Goal: Information Seeking & Learning: Learn about a topic

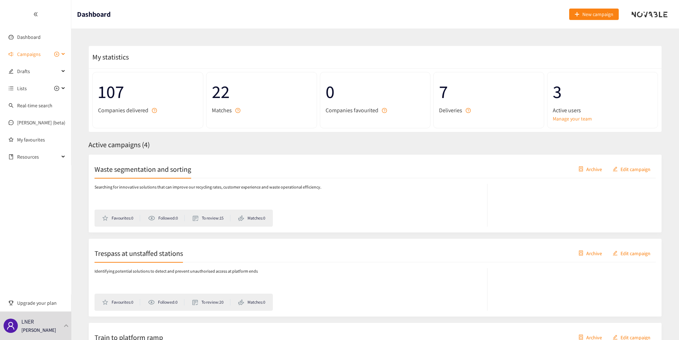
click at [46, 59] on span "Campaigns" at bounding box center [38, 54] width 42 height 14
click at [41, 68] on link "Waste segmentation and sorting" at bounding box center [51, 71] width 69 height 6
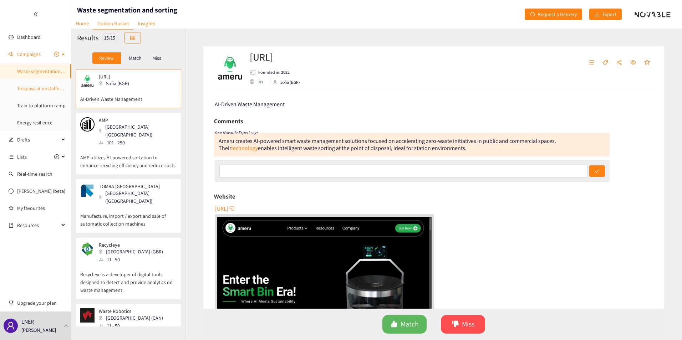
click at [40, 90] on link "Trespass at unstaffed stations" at bounding box center [48, 88] width 63 height 6
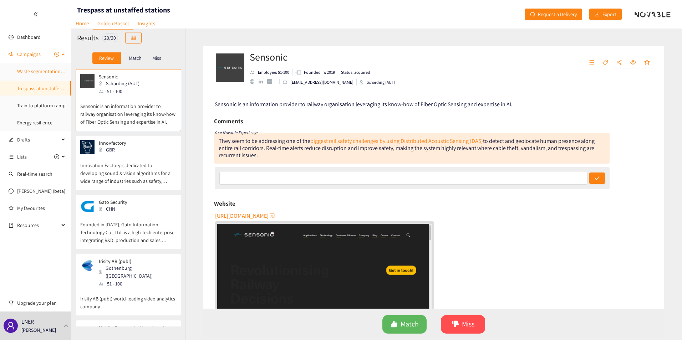
click at [51, 73] on link "Waste segmentation and sorting" at bounding box center [51, 71] width 69 height 6
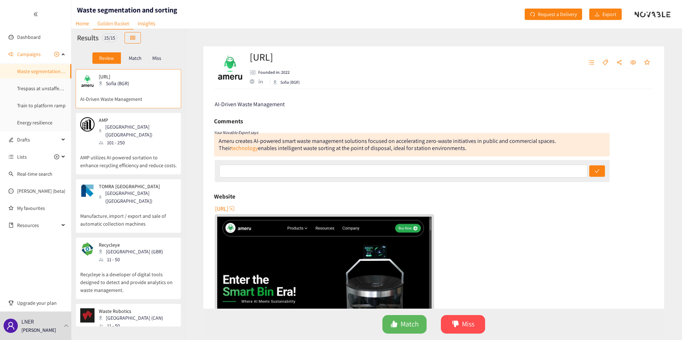
click at [131, 92] on p "AI-Driven Waste Management" at bounding box center [128, 95] width 96 height 15
click at [124, 139] on div "101 - 250" at bounding box center [137, 143] width 77 height 8
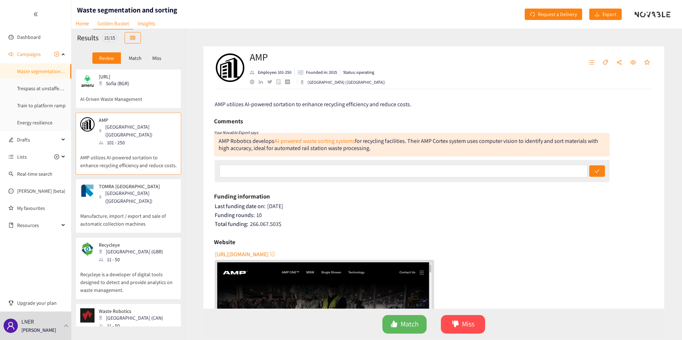
click at [119, 205] on p "Manufacture, import / export and sale of automatic collection machines" at bounding box center [128, 216] width 96 height 23
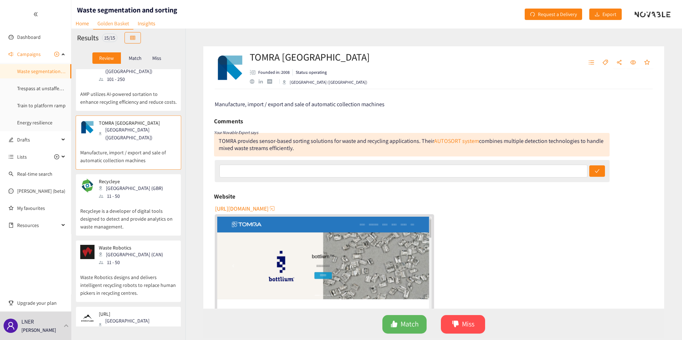
scroll to position [71, 0]
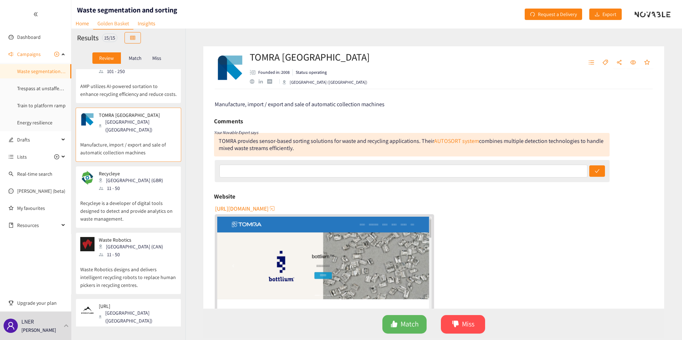
click at [138, 174] on div "Recycleye London (GBR) 11 - 50" at bounding box center [128, 181] width 96 height 21
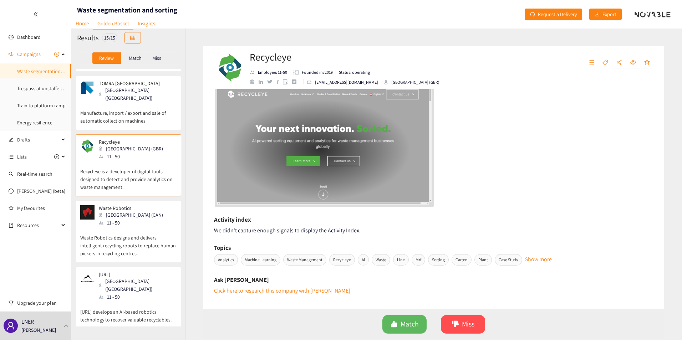
scroll to position [107, 0]
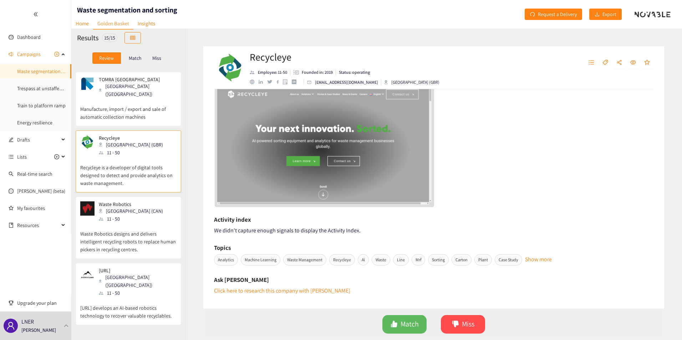
click at [125, 223] on p "Waste Robotics designs and delivers intelligent recycling robots to replace hum…" at bounding box center [128, 238] width 96 height 31
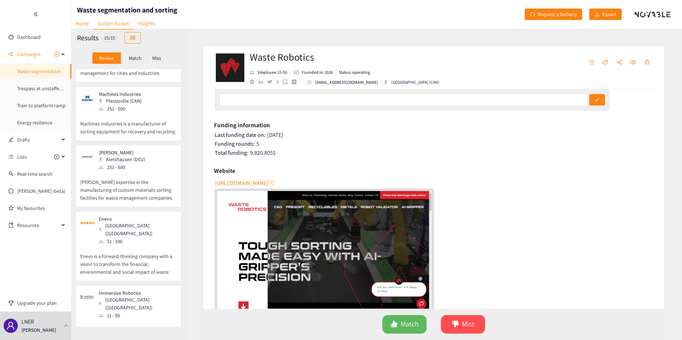
scroll to position [676, 0]
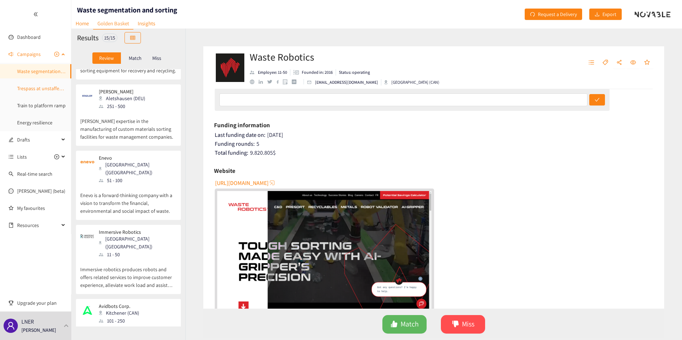
click at [31, 88] on link "Trespass at unstaffed stations" at bounding box center [48, 88] width 63 height 6
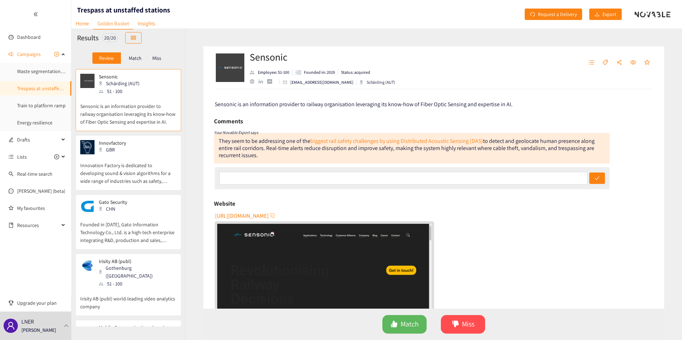
click at [138, 177] on p "Innovation Factory is dedicated to developing sound & vision algorithms for a w…" at bounding box center [128, 169] width 96 height 31
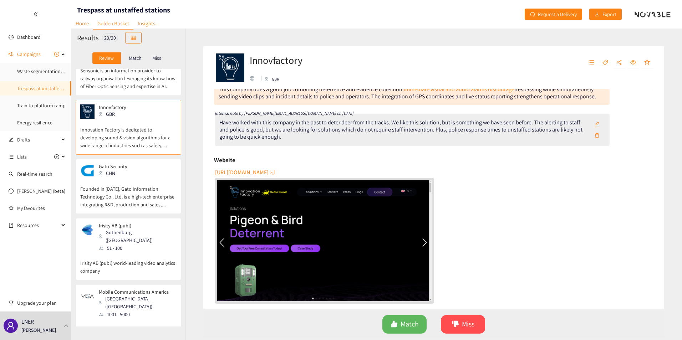
scroll to position [71, 0]
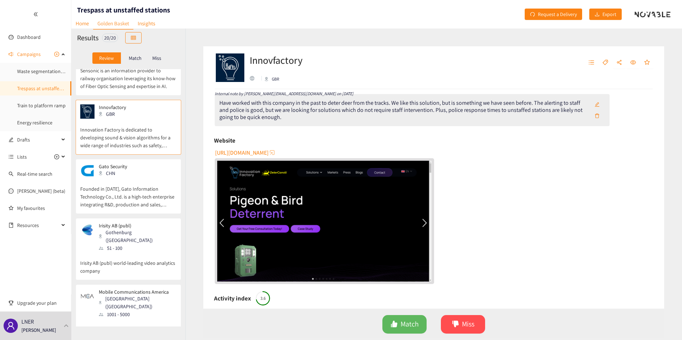
click at [421, 221] on img "website" at bounding box center [324, 221] width 214 height 121
click at [104, 191] on p "Founded in [DATE], Gato Information Technology Co., Ltd. is a high-tech enterpr…" at bounding box center [128, 193] width 96 height 31
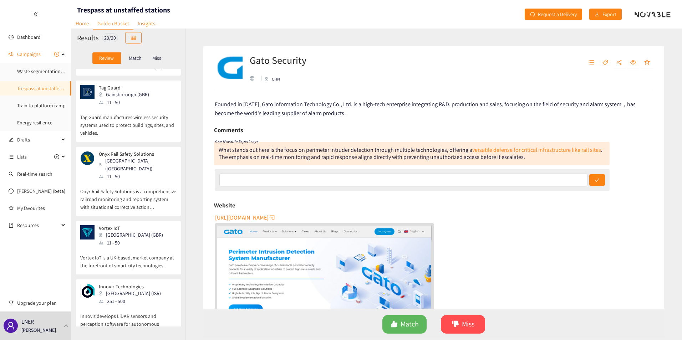
scroll to position [392, 0]
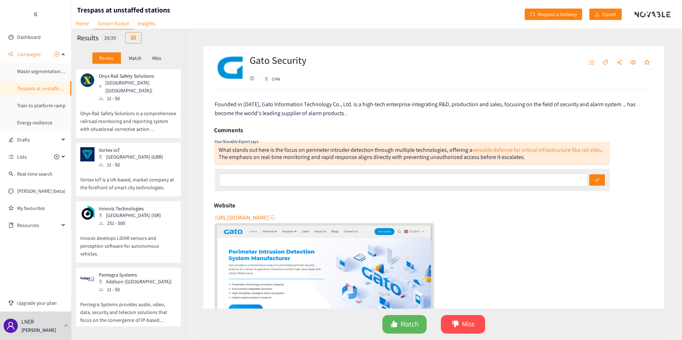
click at [127, 169] on p "Vortex IoT is a UK-based, market company at the forefront of smart city technol…" at bounding box center [128, 180] width 96 height 23
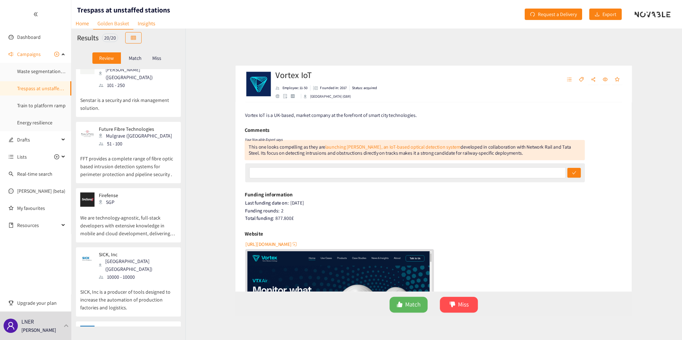
scroll to position [1008, 0]
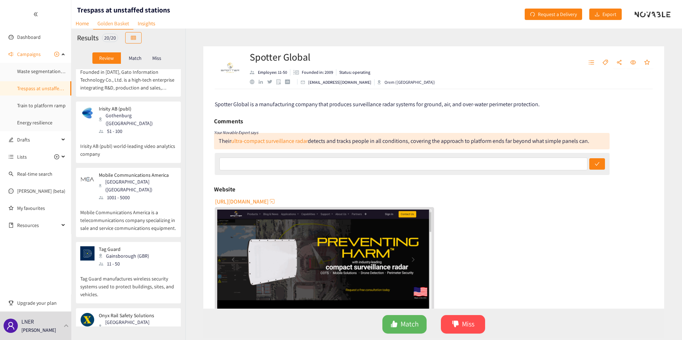
scroll to position [0, 0]
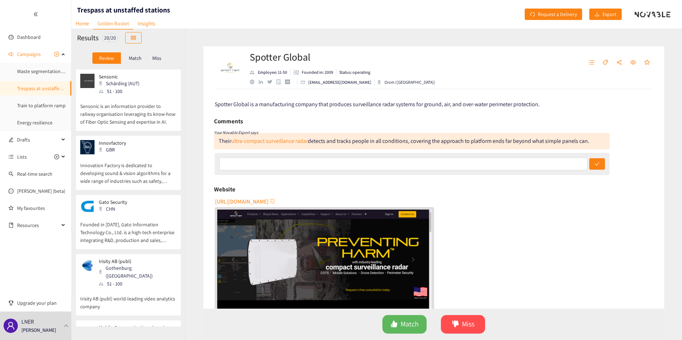
click at [128, 106] on p "Sensonic is an information provider to railway organisation leveraging its know…" at bounding box center [128, 110] width 96 height 31
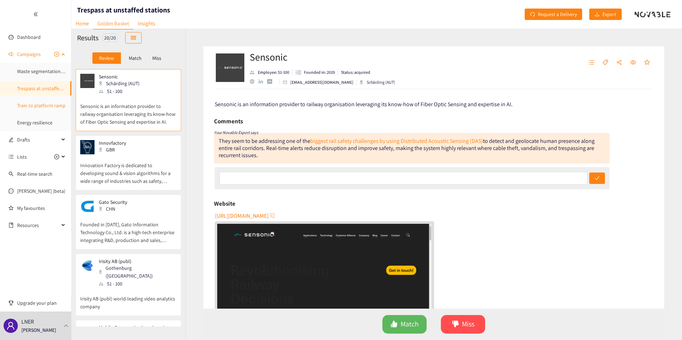
click at [30, 107] on link "Train to platform ramp" at bounding box center [41, 105] width 48 height 6
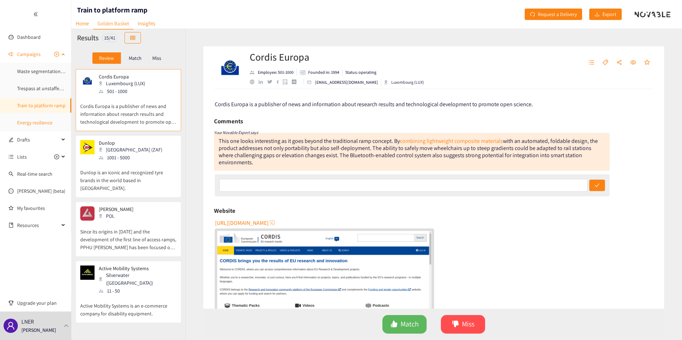
click at [39, 125] on link "Energy resilience" at bounding box center [34, 122] width 35 height 6
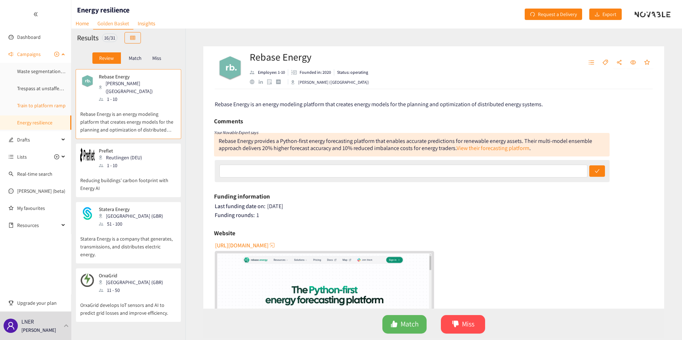
click at [29, 107] on link "Train to platform ramp" at bounding box center [41, 105] width 48 height 6
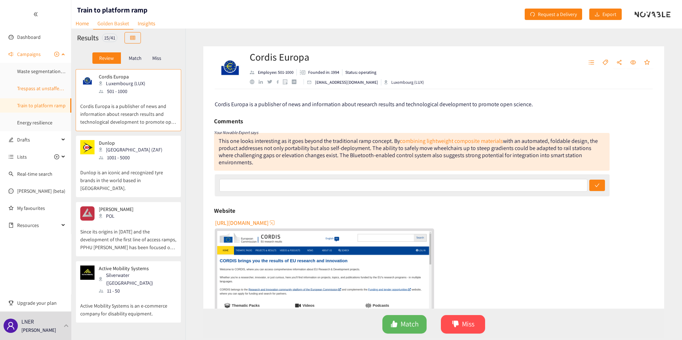
click at [25, 89] on link "Trespass at unstaffed stations" at bounding box center [48, 88] width 63 height 6
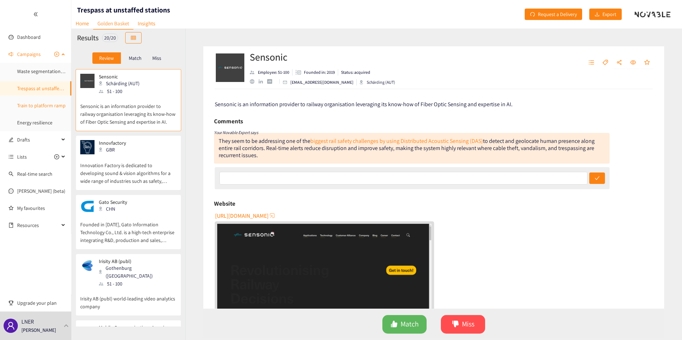
click at [39, 109] on link "Train to platform ramp" at bounding box center [41, 105] width 48 height 6
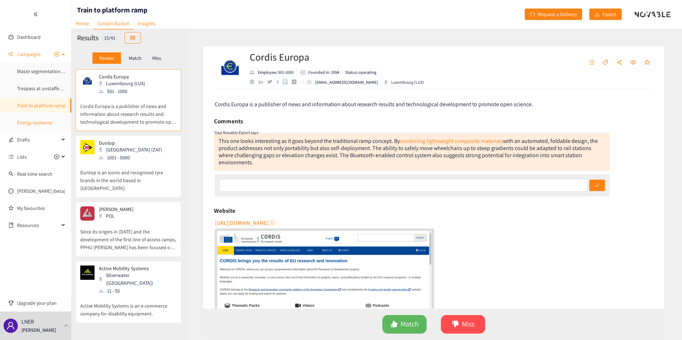
click at [37, 124] on link "Energy resilience" at bounding box center [34, 122] width 35 height 6
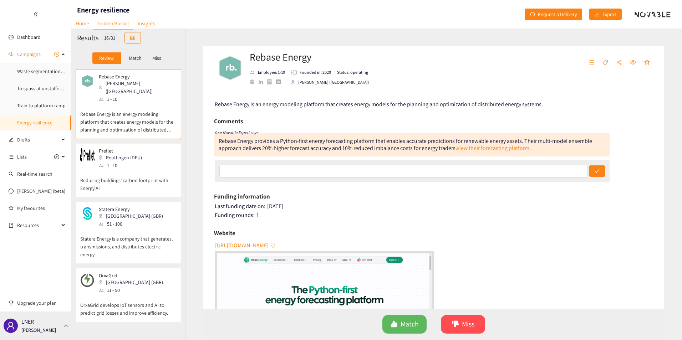
click at [34, 327] on p "[PERSON_NAME]" at bounding box center [38, 330] width 35 height 8
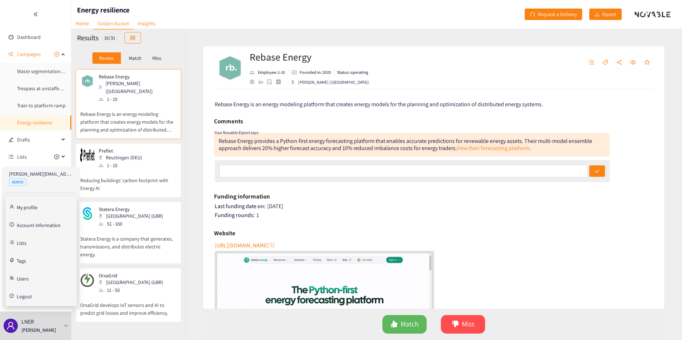
click at [20, 275] on link "Users" at bounding box center [23, 278] width 12 height 6
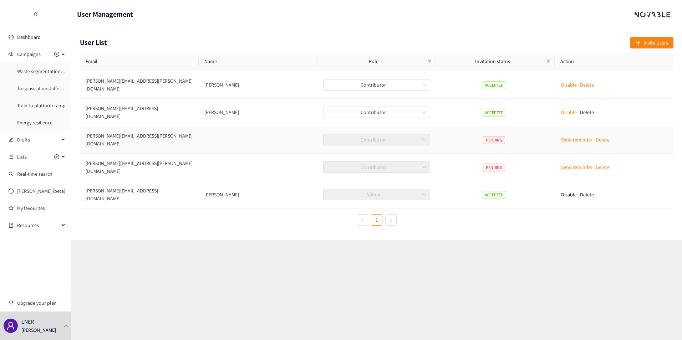
click at [574, 136] on p "Send reminder" at bounding box center [576, 140] width 31 height 8
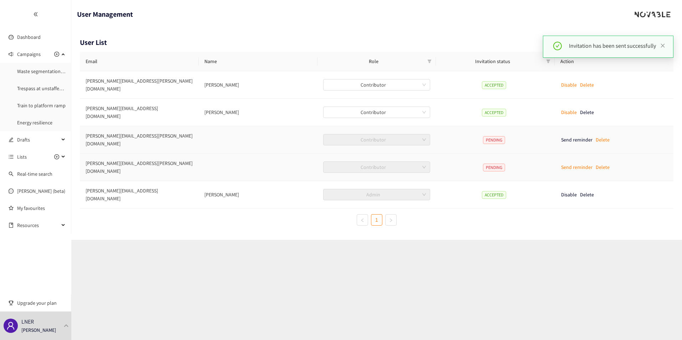
click at [567, 163] on p "Send reminder" at bounding box center [576, 167] width 31 height 8
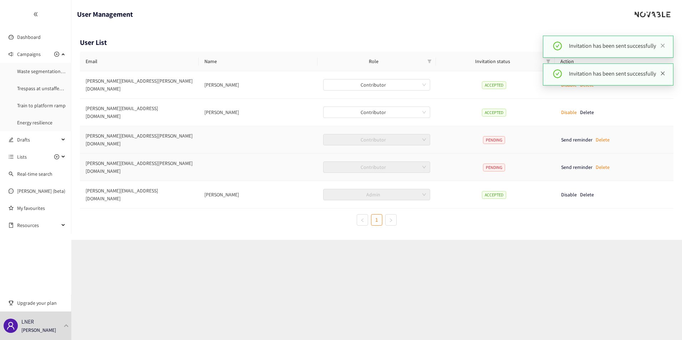
click at [663, 74] on icon "close" at bounding box center [663, 73] width 4 height 4
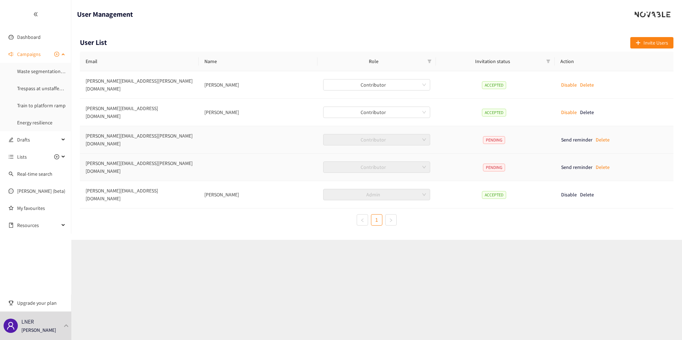
click at [19, 56] on span "Campaigns" at bounding box center [29, 54] width 24 height 14
click at [32, 51] on span "Campaigns" at bounding box center [29, 54] width 24 height 14
click at [31, 71] on link "Waste segmentation and sorting" at bounding box center [51, 71] width 69 height 6
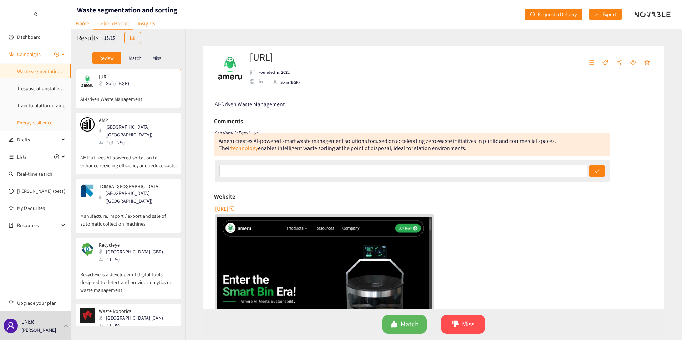
click at [26, 123] on link "Energy resilience" at bounding box center [34, 122] width 35 height 6
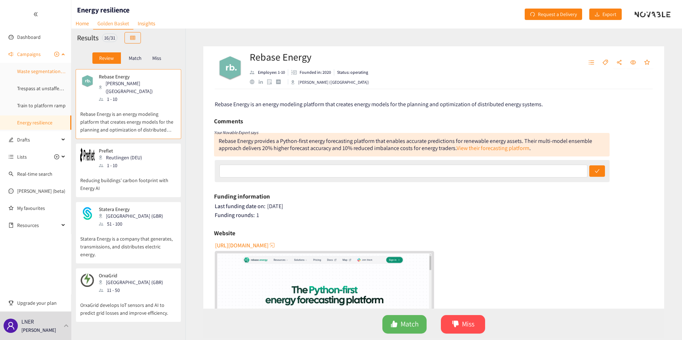
click at [31, 70] on link "Waste segmentation and sorting" at bounding box center [51, 71] width 69 height 6
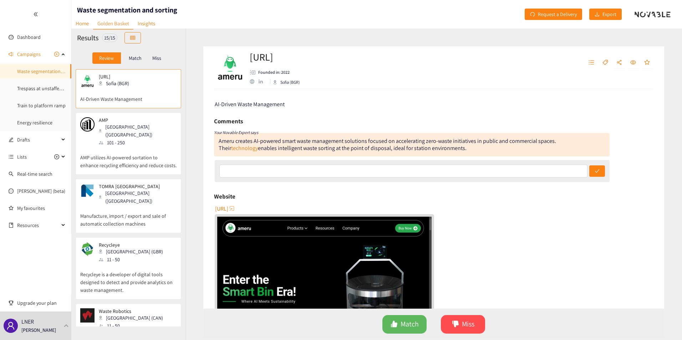
click at [111, 256] on div "11 - 50" at bounding box center [133, 260] width 68 height 8
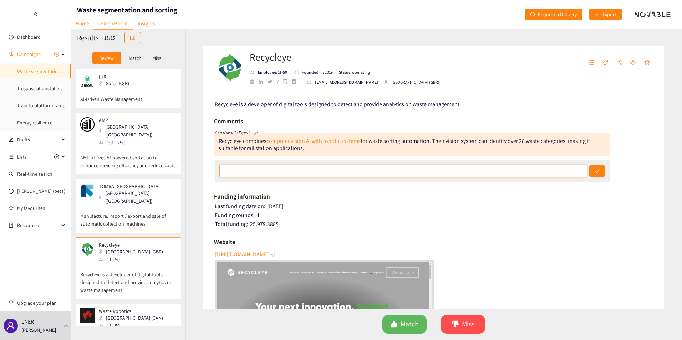
click at [255, 169] on input "text" at bounding box center [403, 171] width 368 height 13
click at [407, 199] on div "Funding information" at bounding box center [433, 196] width 439 height 11
click at [25, 90] on link "Trespass at unstaffed stations" at bounding box center [48, 88] width 63 height 6
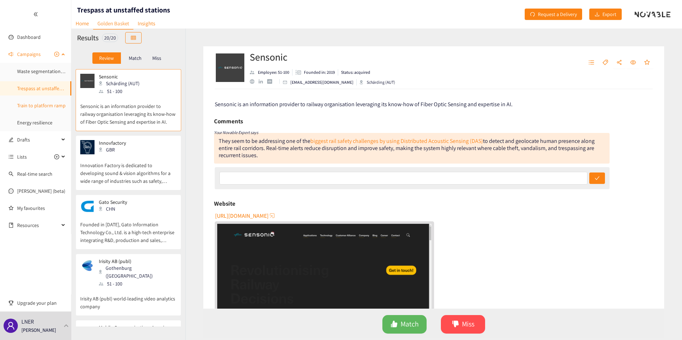
click at [27, 106] on link "Train to platform ramp" at bounding box center [41, 105] width 48 height 6
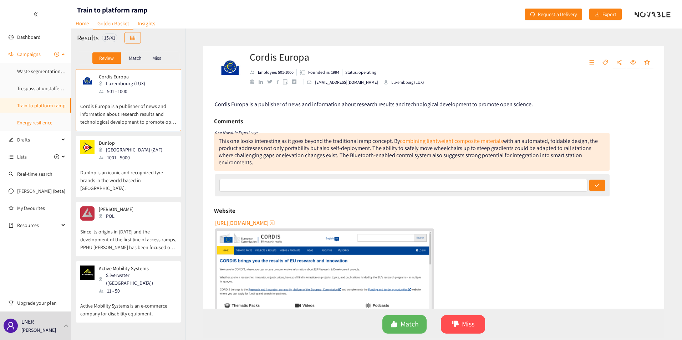
click at [31, 124] on link "Energy resilience" at bounding box center [34, 122] width 35 height 6
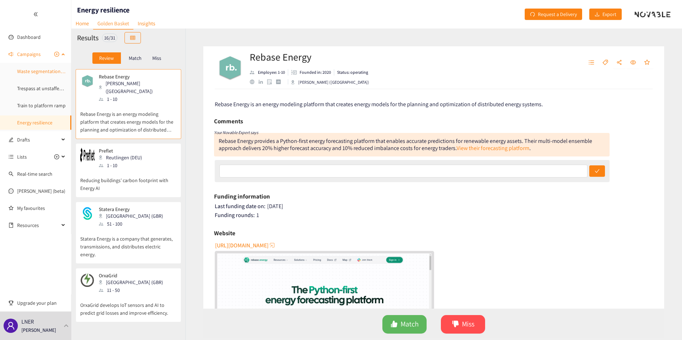
click at [33, 73] on link "Waste segmentation and sorting" at bounding box center [51, 71] width 69 height 6
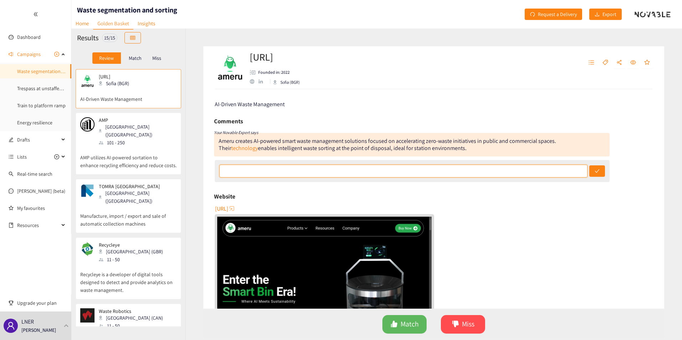
click at [435, 170] on input "text" at bounding box center [403, 171] width 368 height 13
click at [535, 194] on div "Website" at bounding box center [433, 196] width 439 height 11
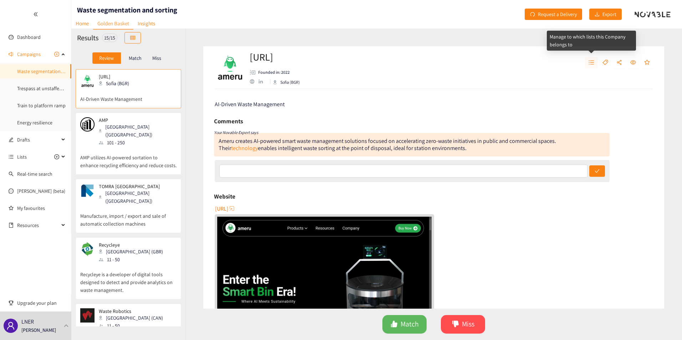
click at [590, 60] on icon "unordered-list" at bounding box center [591, 63] width 6 height 6
click at [510, 69] on div "[URL] Founded in: 2022 [GEOGRAPHIC_DATA] (BGR)" at bounding box center [433, 67] width 461 height 43
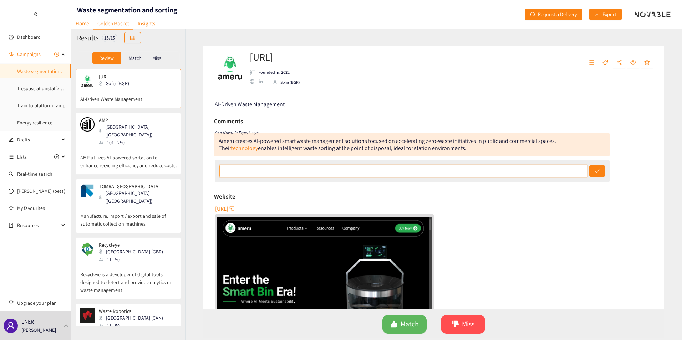
click at [353, 173] on input "text" at bounding box center [403, 171] width 368 height 13
click at [500, 189] on div "AI-Driven Waste Management Comments Your Novable Expert says [PERSON_NAME] crea…" at bounding box center [433, 199] width 461 height 220
click at [297, 173] on input "text" at bounding box center [403, 171] width 368 height 13
click at [485, 194] on div "Website" at bounding box center [433, 196] width 439 height 11
click at [440, 172] on input "text" at bounding box center [403, 171] width 368 height 13
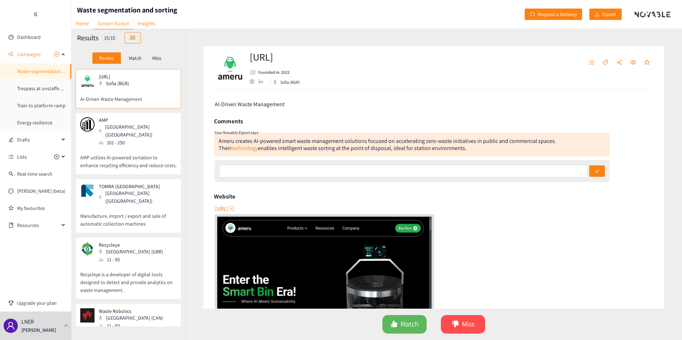
click at [550, 216] on div "[URL]" at bounding box center [434, 271] width 439 height 137
